Goal: Navigation & Orientation: Find specific page/section

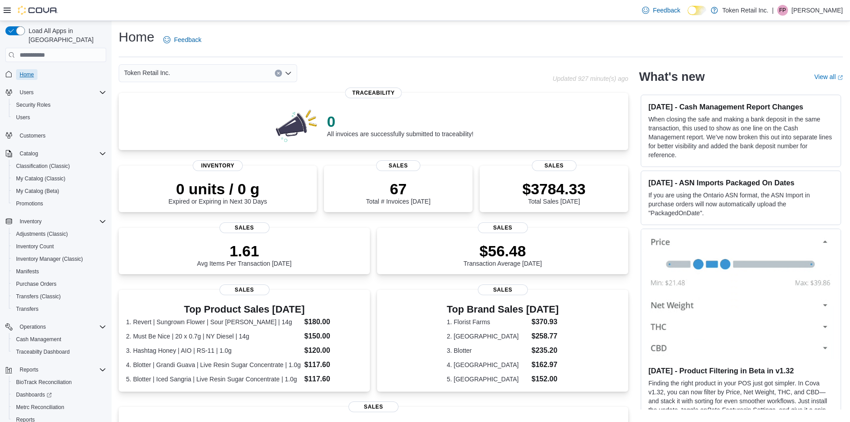
click at [27, 71] on span "Home" at bounding box center [27, 74] width 14 height 7
